Goal: Information Seeking & Learning: Learn about a topic

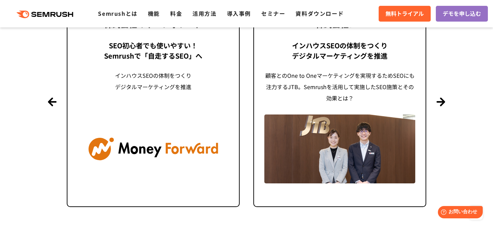
scroll to position [1708, 0]
click at [52, 99] on button "Previous" at bounding box center [52, 102] width 9 height 9
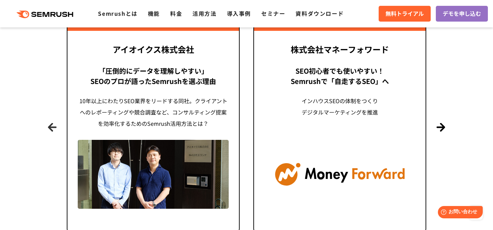
scroll to position [1676, 0]
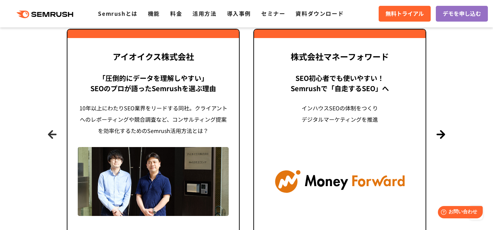
click at [53, 130] on button "Previous" at bounding box center [52, 134] width 9 height 9
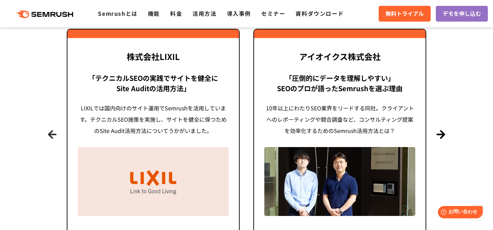
click at [53, 130] on button "Previous" at bounding box center [52, 134] width 9 height 9
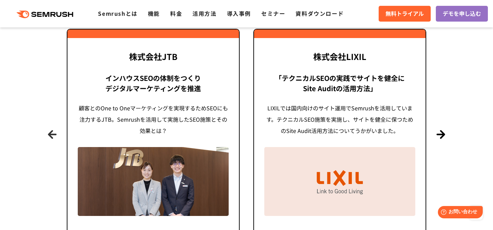
click at [53, 130] on button "Previous" at bounding box center [52, 134] width 9 height 9
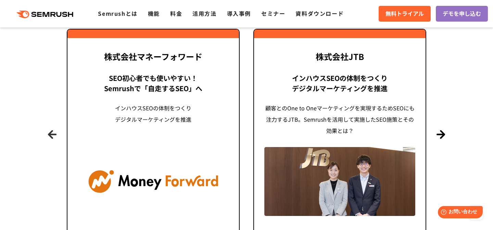
click at [53, 130] on button "Previous" at bounding box center [52, 134] width 9 height 9
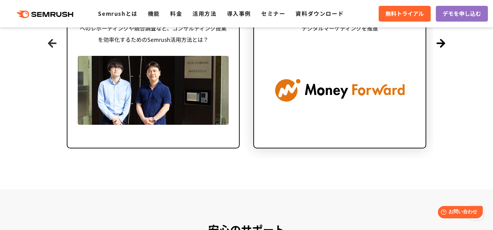
scroll to position [1698, 0]
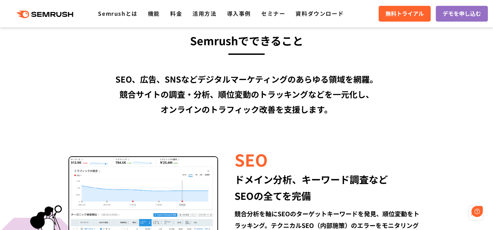
scroll to position [559, 0]
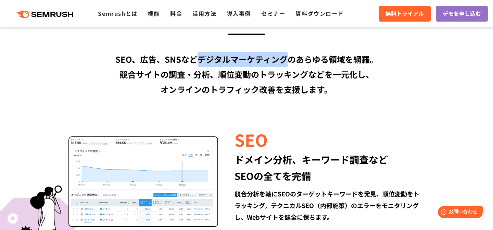
drag, startPoint x: 197, startPoint y: 60, endPoint x: 289, endPoint y: 58, distance: 91.7
click at [289, 58] on div "SEO、広告、SNSなどデジタルマーケティングのあらゆる領域を網羅。 競合サイトの調査・分析、順位変動のトラッキングなどを一元化し、 オンラインのトラフィック…" at bounding box center [247, 74] width 394 height 45
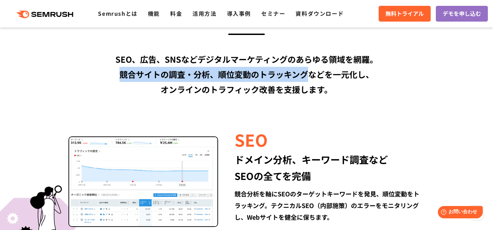
drag, startPoint x: 120, startPoint y: 74, endPoint x: 307, endPoint y: 74, distance: 187.2
click at [307, 74] on div "SEO、広告、SNSなどデジタルマーケティングのあらゆる領域を網羅。 競合サイトの調査・分析、順位変動のトラッキングなどを一元化し、 オンラインのトラフィック…" at bounding box center [247, 74] width 394 height 45
copy div "競合サイトの調査・分析、順位変動のトラッキング"
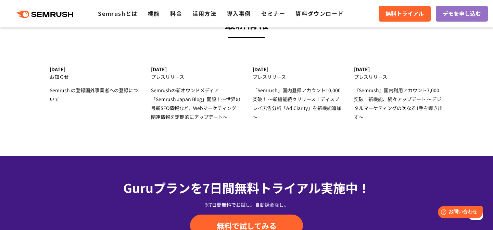
scroll to position [2310, 0]
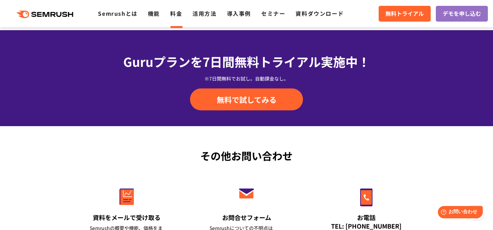
click at [176, 15] on link "料金" at bounding box center [176, 13] width 12 height 8
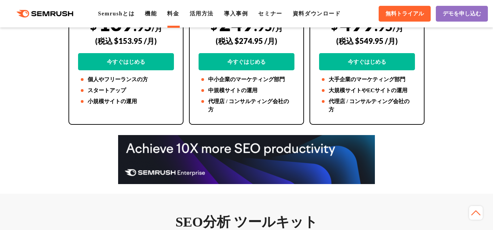
scroll to position [227, 0]
